Goal: Find specific page/section: Find specific page/section

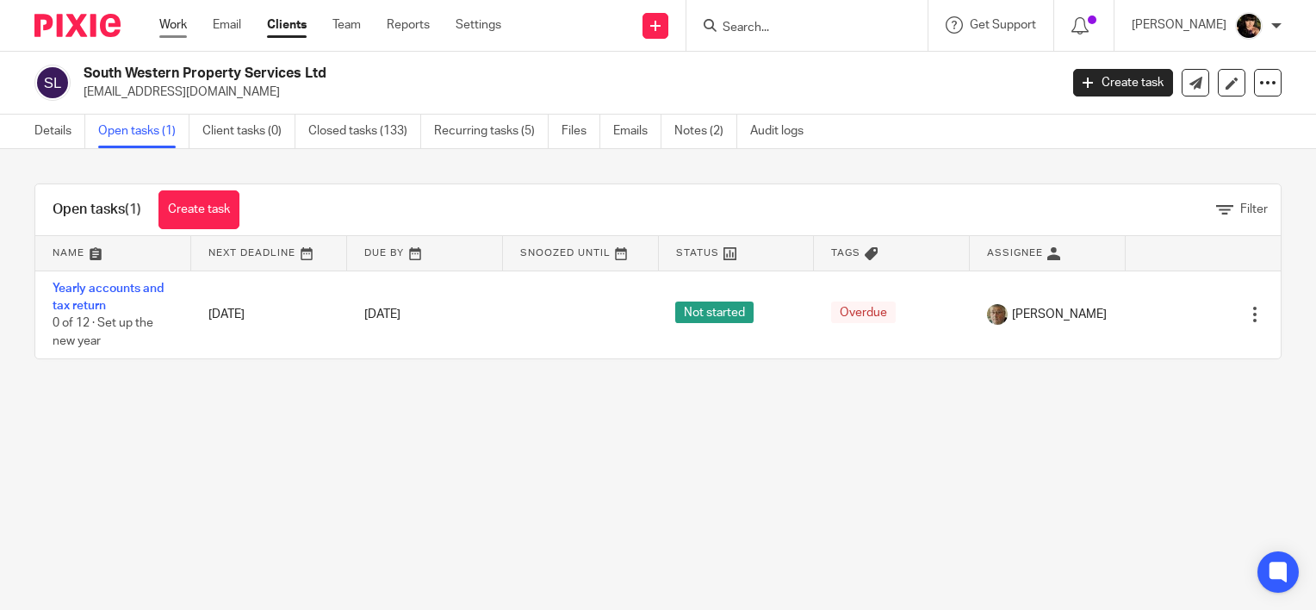
click at [163, 22] on link "Work" at bounding box center [173, 24] width 28 height 17
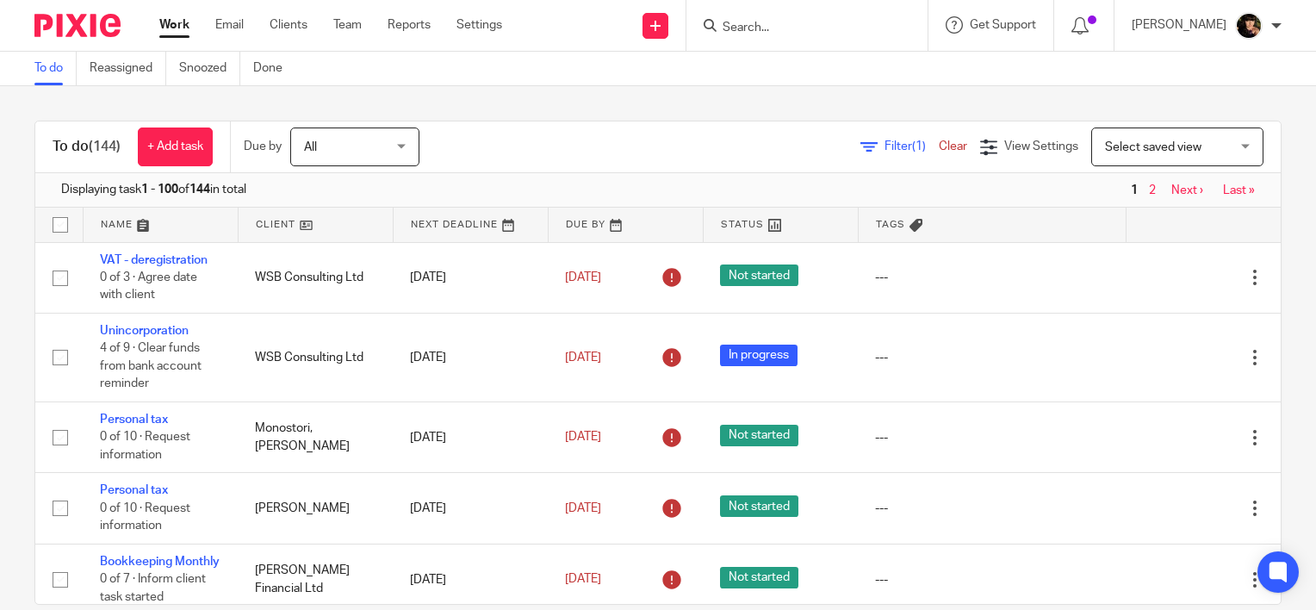
click at [860, 152] on div "Filter (1) Clear" at bounding box center [920, 147] width 120 height 18
click at [860, 145] on link "Filter (1)" at bounding box center [899, 146] width 78 height 12
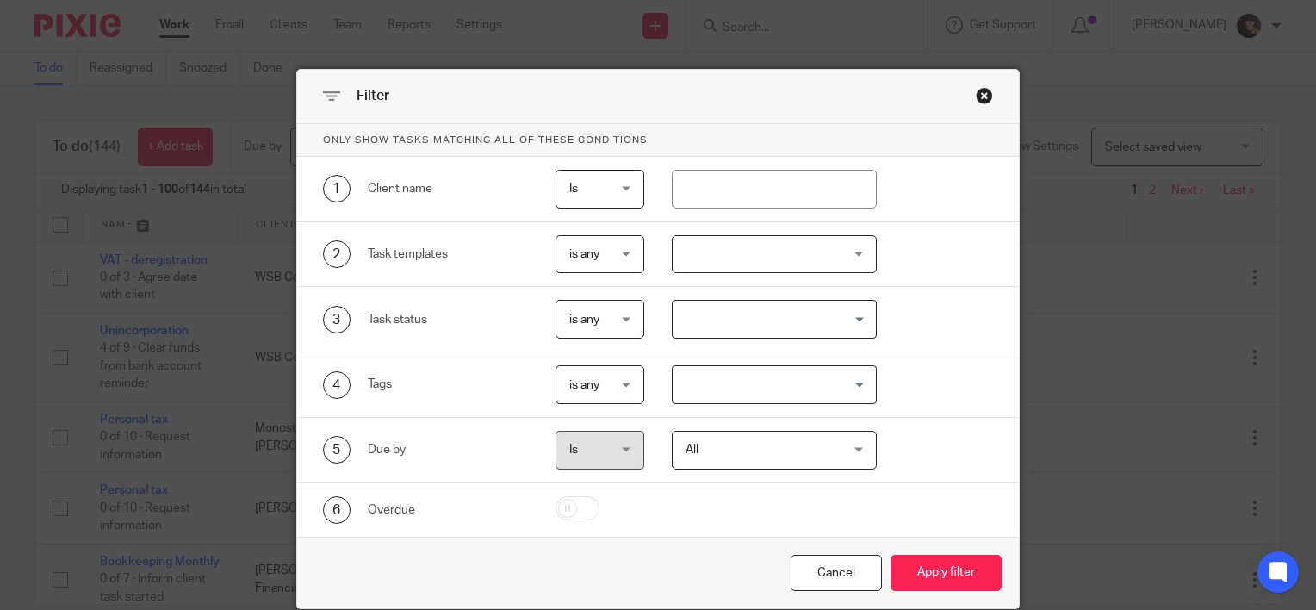
click at [740, 320] on input "Search for option" at bounding box center [770, 319] width 193 height 30
click at [742, 323] on input "Search for option" at bounding box center [770, 319] width 193 height 30
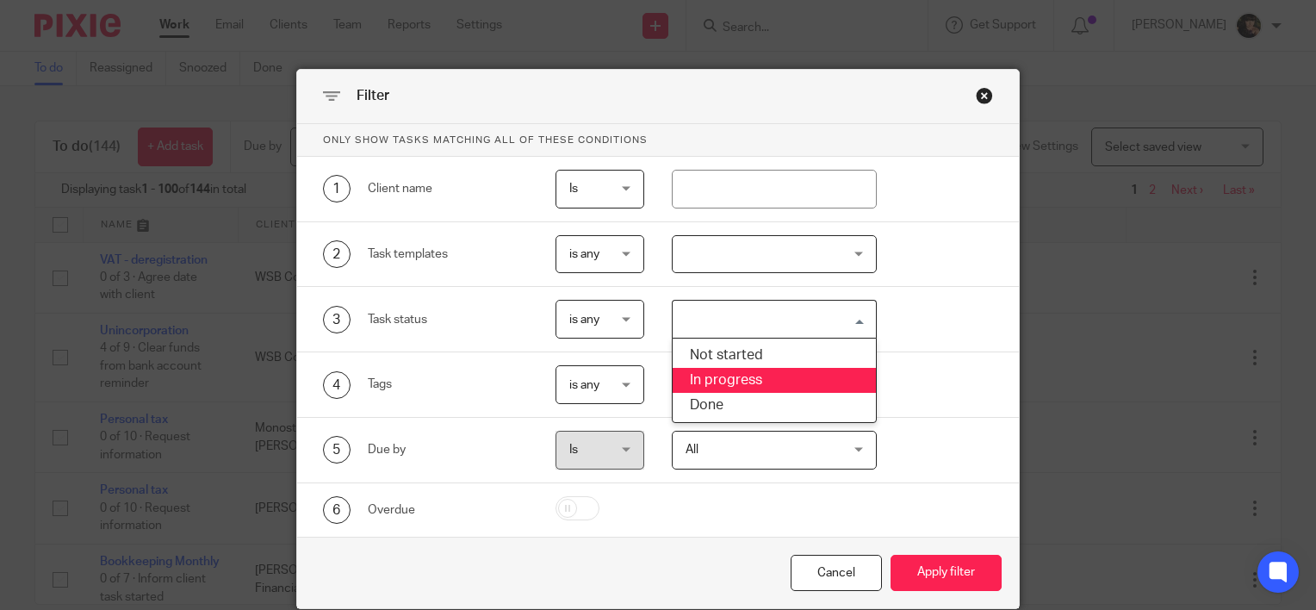
click at [1027, 300] on div "Filter Only show tasks matching all of these conditions 1 Client name Is Is Is …" at bounding box center [658, 305] width 1316 height 610
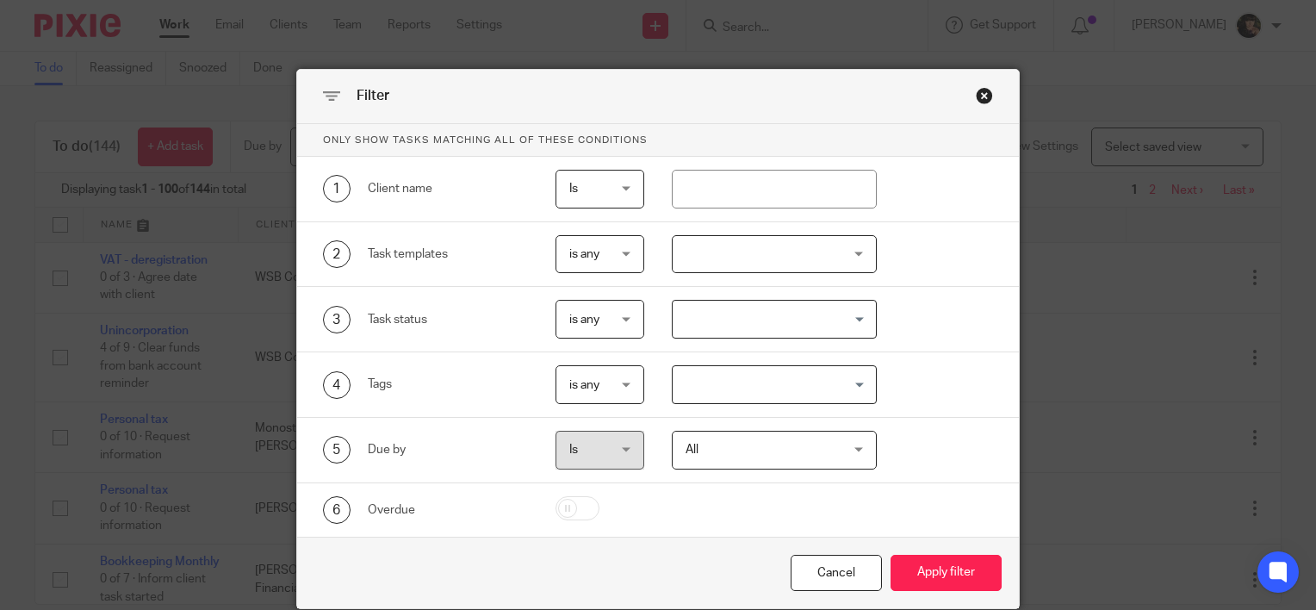
click at [820, 374] on input "Search for option" at bounding box center [770, 384] width 193 height 30
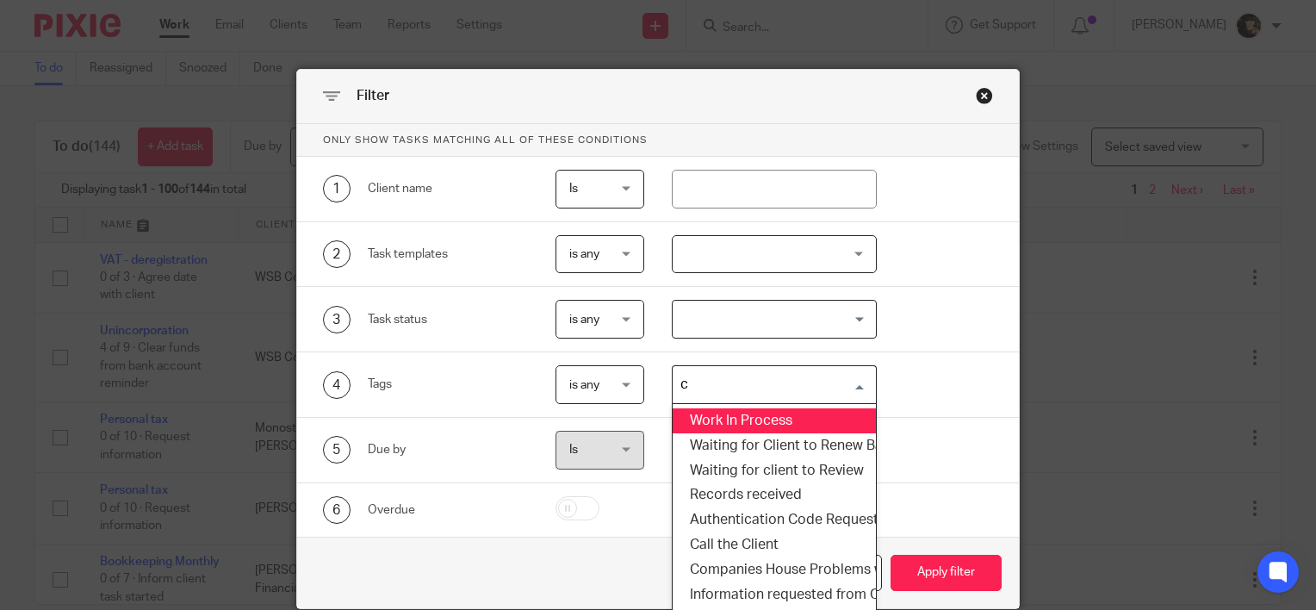
type input "ci"
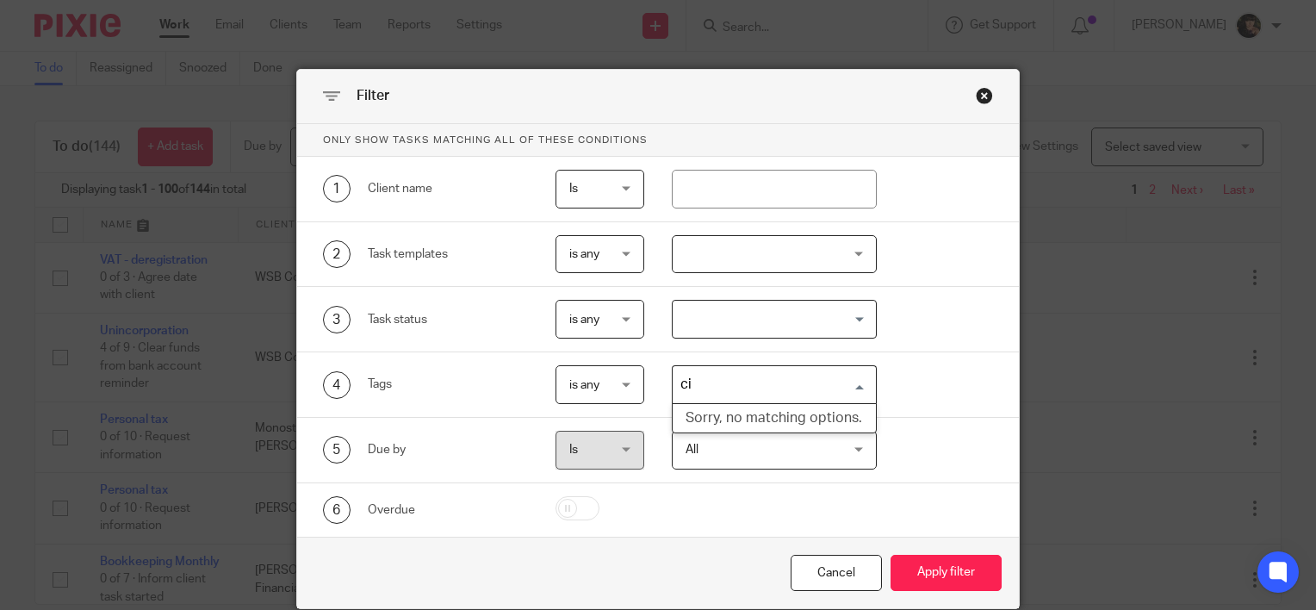
drag, startPoint x: 721, startPoint y: 388, endPoint x: 651, endPoint y: 369, distance: 73.1
click at [652, 369] on div "ci Loading... Sorry, no matching options." at bounding box center [760, 384] width 232 height 39
click at [734, 257] on div at bounding box center [775, 254] width 206 height 39
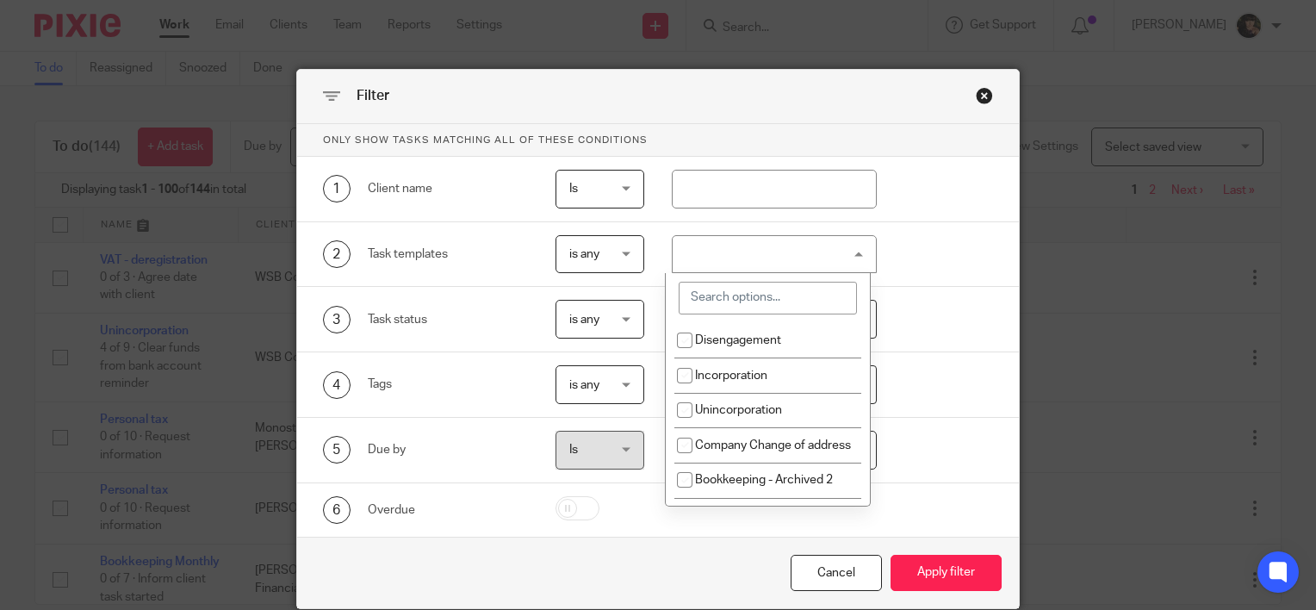
click at [734, 306] on input "search" at bounding box center [767, 298] width 178 height 33
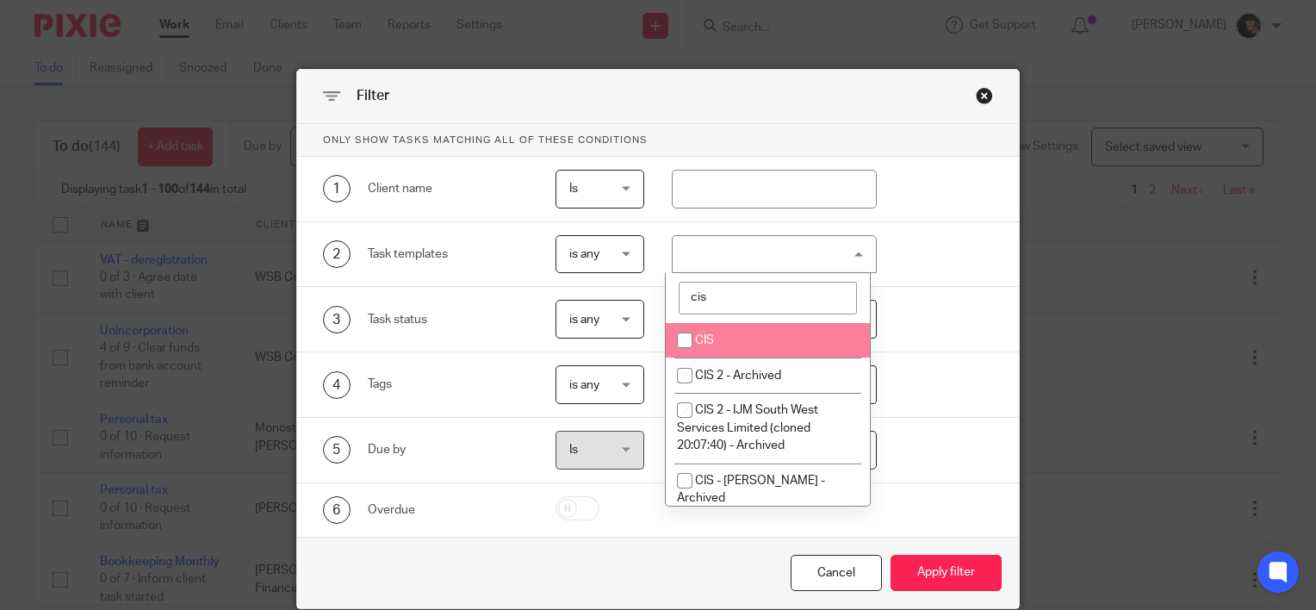
type input "cis"
drag, startPoint x: 747, startPoint y: 344, endPoint x: 758, endPoint y: 352, distance: 13.6
click at [746, 344] on li "CIS" at bounding box center [768, 340] width 204 height 35
checkbox input "true"
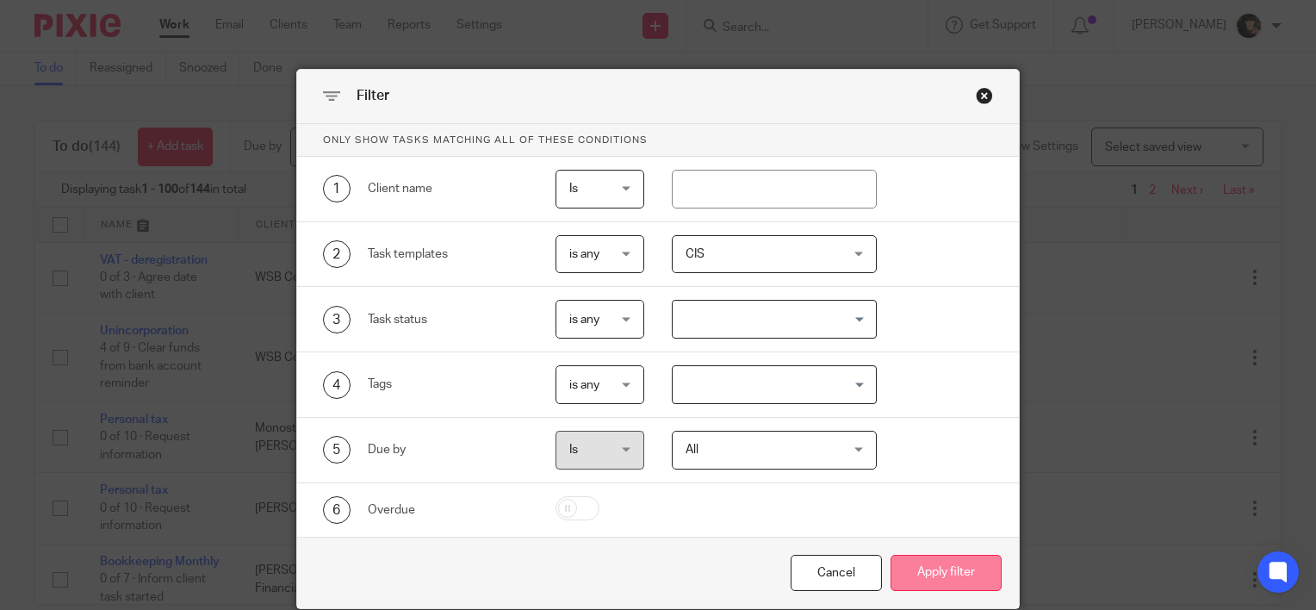
drag, startPoint x: 938, startPoint y: 573, endPoint x: 923, endPoint y: 560, distance: 19.5
click at [937, 575] on button "Apply filter" at bounding box center [945, 572] width 111 height 37
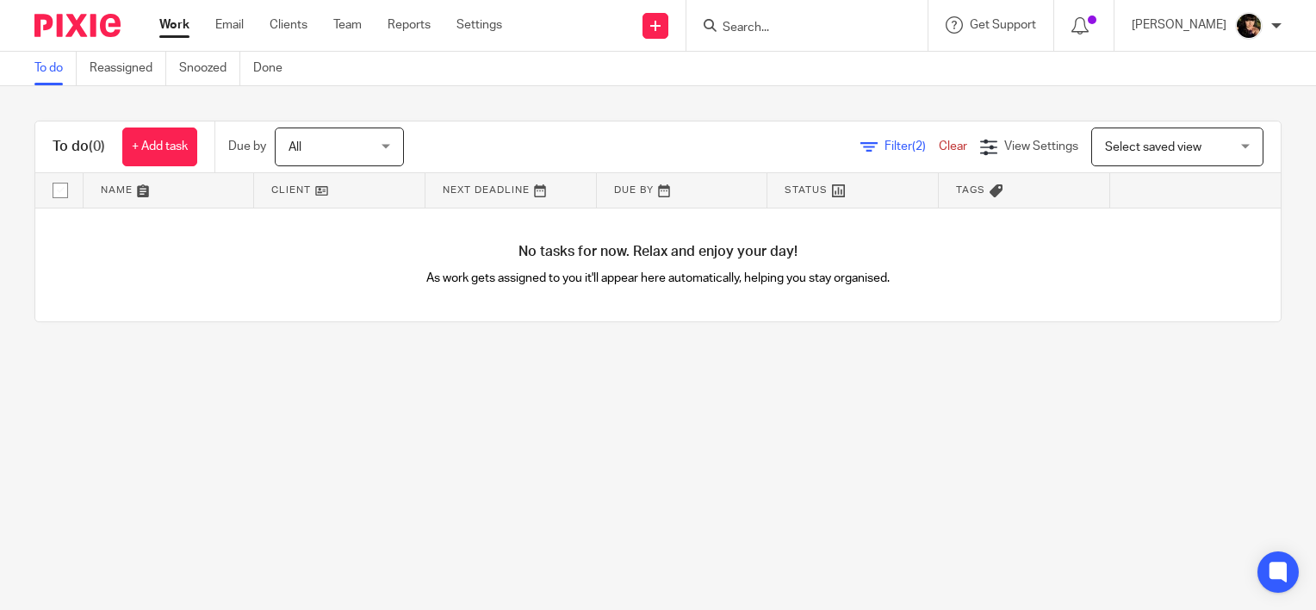
click at [181, 28] on link "Work" at bounding box center [174, 24] width 30 height 17
